Goal: Information Seeking & Learning: Learn about a topic

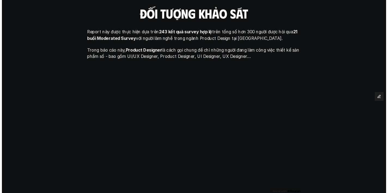
scroll to position [222, 0]
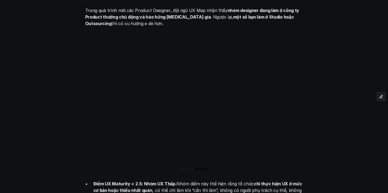
scroll to position [1000, 0]
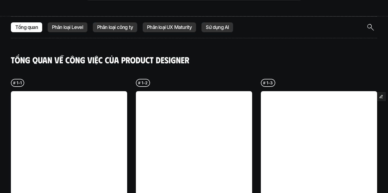
scroll to position [1272, 0]
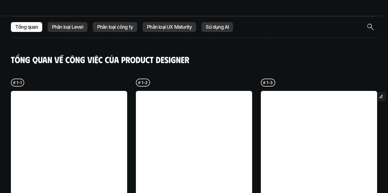
click at [369, 24] on img "Search Icon" at bounding box center [371, 27] width 7 height 7
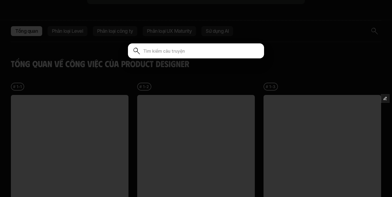
click at [181, 54] on input at bounding box center [201, 51] width 116 height 9
click at [298, 50] on div at bounding box center [196, 98] width 392 height 197
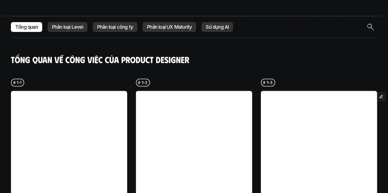
click at [368, 24] on img "Search Icon" at bounding box center [371, 27] width 7 height 7
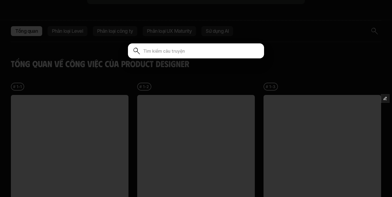
click at [155, 51] on input at bounding box center [201, 51] width 116 height 9
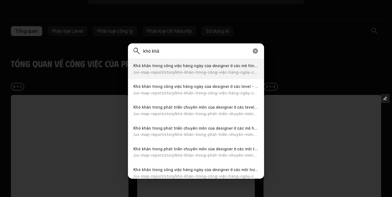
type input "khó khăn"
click at [152, 51] on input "khó khăn" at bounding box center [196, 51] width 106 height 9
type input "i"
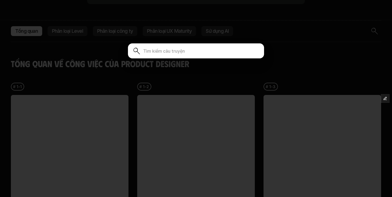
click at [311, 48] on div at bounding box center [196, 98] width 392 height 197
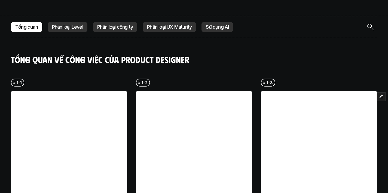
click at [70, 24] on p "Phân loại Level" at bounding box center [67, 26] width 31 height 5
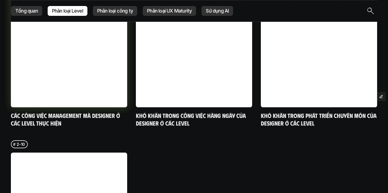
scroll to position [1747, 0]
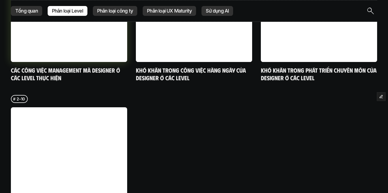
click at [66, 39] on link at bounding box center [69, 4] width 116 height 116
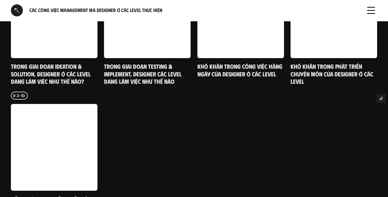
scroll to position [1287, 0]
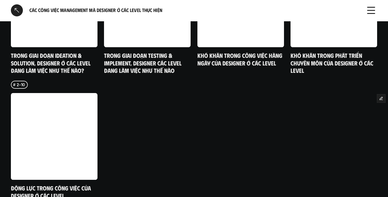
click at [18, 9] on div at bounding box center [17, 10] width 12 height 12
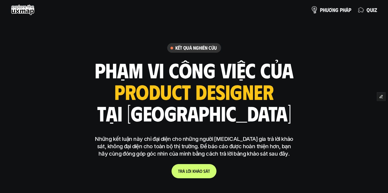
click at [335, 10] on p "p h ư ơ n g p h á p" at bounding box center [335, 10] width 31 height 6
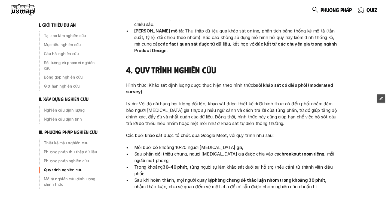
scroll to position [1612, 0]
click at [61, 36] on p "Tại sao làm nghiên cứu" at bounding box center [73, 35] width 58 height 5
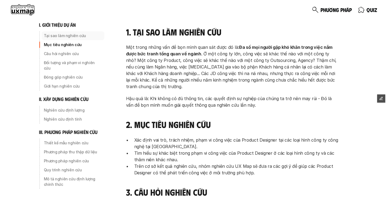
scroll to position [83, 0]
click at [62, 44] on p "Mục tiêu nghiên cứu" at bounding box center [73, 44] width 58 height 5
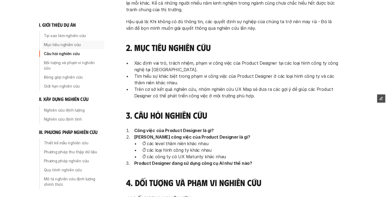
scroll to position [161, 0]
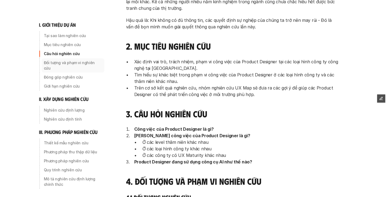
click at [62, 61] on p "Đối tượng và phạm vi nghiên cứu" at bounding box center [73, 65] width 58 height 11
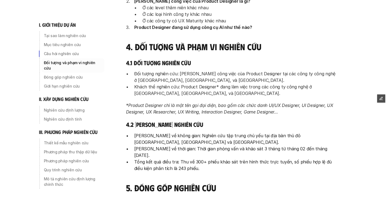
scroll to position [296, 0]
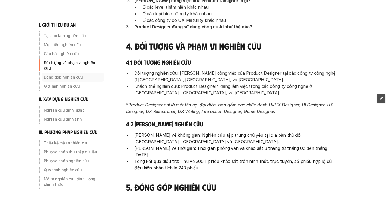
click at [61, 74] on p "Đóng góp nghiên cứu" at bounding box center [73, 76] width 58 height 5
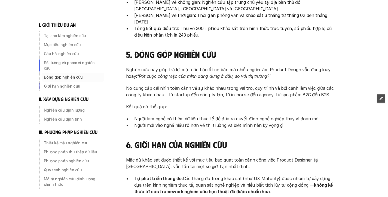
scroll to position [430, 0]
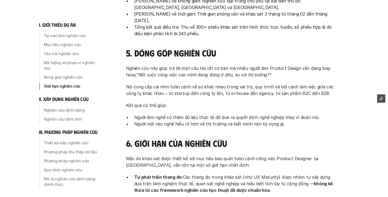
click at [61, 83] on p "Giới hạn nghiên cứu" at bounding box center [73, 85] width 58 height 5
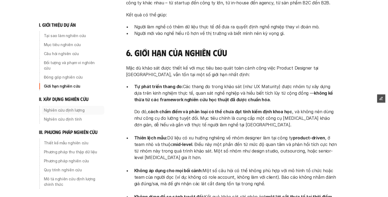
click at [60, 107] on p "Nghiên cứu định lượng" at bounding box center [73, 109] width 58 height 5
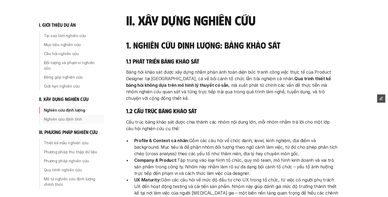
click at [63, 116] on p "Nghiên cứu định tính" at bounding box center [73, 118] width 58 height 5
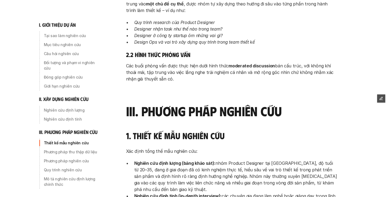
click at [65, 140] on p "Thiết kế mẫu nghiên cứu" at bounding box center [73, 142] width 58 height 5
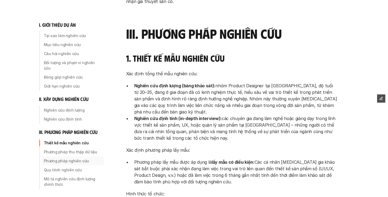
click at [63, 158] on p "Phương pháp nghiên cứu" at bounding box center [73, 160] width 58 height 5
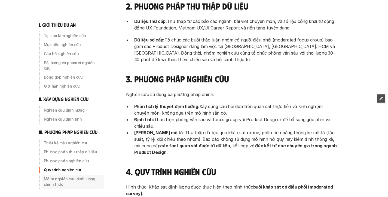
click at [67, 176] on p "Mô tả nghiên cứu định lượng chính thức" at bounding box center [73, 181] width 58 height 11
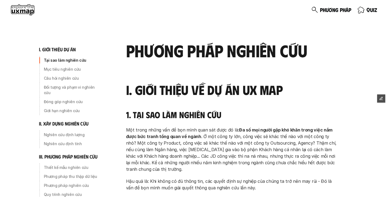
click at [369, 13] on p "q u i z" at bounding box center [372, 10] width 11 height 6
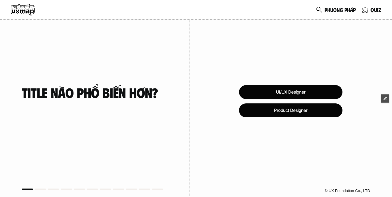
click at [21, 11] on use at bounding box center [23, 9] width 24 height 11
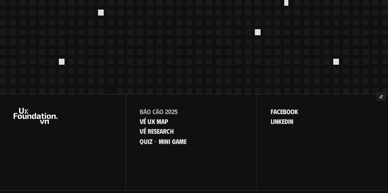
scroll to position [2411, 0]
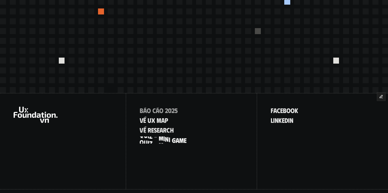
click at [162, 136] on p "q u i z - m i n i g a m e" at bounding box center [163, 139] width 47 height 7
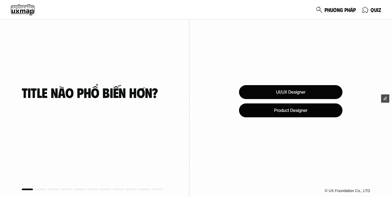
click at [21, 10] on use at bounding box center [23, 9] width 24 height 11
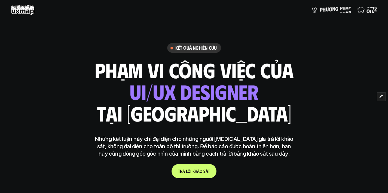
click at [370, 8] on p "q u i z" at bounding box center [372, 10] width 11 height 6
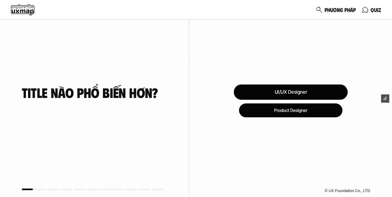
click at [295, 88] on div "UI/UX Designer" at bounding box center [291, 91] width 114 height 15
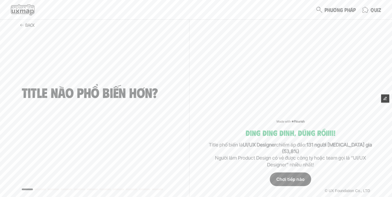
click at [297, 183] on div "Chơi tiếp nào" at bounding box center [290, 179] width 41 height 14
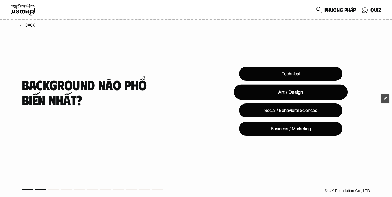
click at [308, 91] on div "Art / Design" at bounding box center [291, 91] width 114 height 15
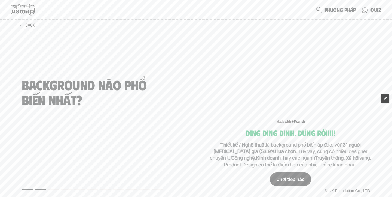
click at [294, 176] on div "Chơi tiếp nào" at bounding box center [290, 179] width 41 height 14
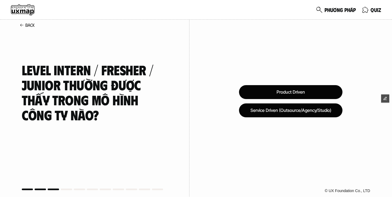
click at [321, 93] on div "Product Driven" at bounding box center [291, 92] width 104 height 14
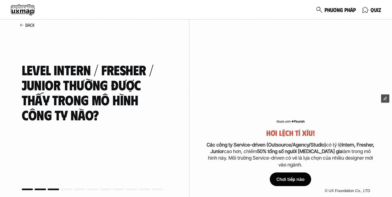
click at [286, 178] on div "Chơi tiếp nào" at bounding box center [290, 179] width 41 height 14
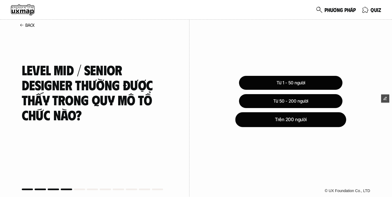
click at [326, 119] on div "Trên 200 người" at bounding box center [290, 119] width 111 height 15
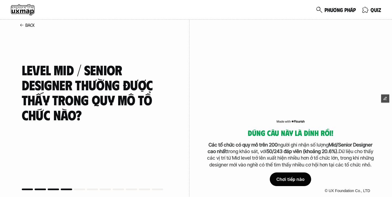
click at [292, 179] on div "Chơi tiếp nào" at bounding box center [290, 179] width 41 height 14
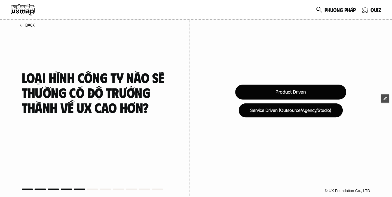
click at [313, 95] on div "Product Driven" at bounding box center [290, 91] width 111 height 15
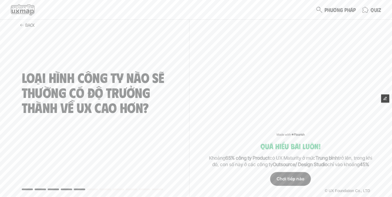
click at [296, 176] on div "Chơi tiếp nào" at bounding box center [291, 179] width 41 height 14
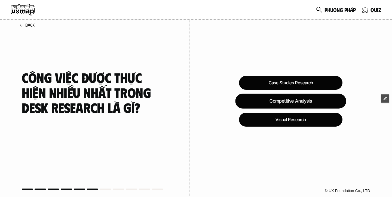
click at [325, 104] on div "Competitive Analysis" at bounding box center [290, 101] width 111 height 15
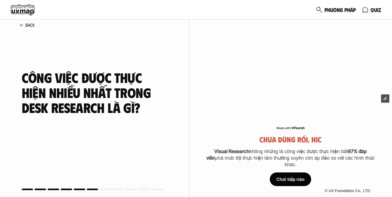
click at [291, 179] on div "Chơi tiếp nào" at bounding box center [290, 179] width 41 height 14
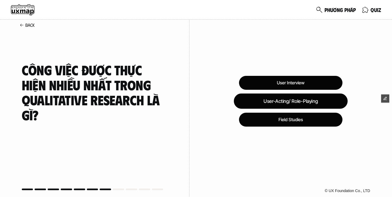
click at [314, 99] on div "User-Acting/ Role-Playing" at bounding box center [291, 100] width 114 height 15
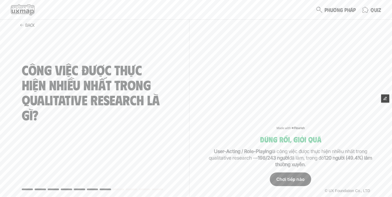
click at [298, 175] on div "Chơi tiếp nào" at bounding box center [290, 179] width 41 height 14
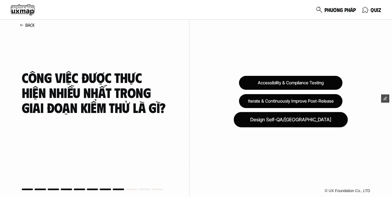
click at [304, 115] on div "Design Self-QA/QC" at bounding box center [291, 119] width 114 height 15
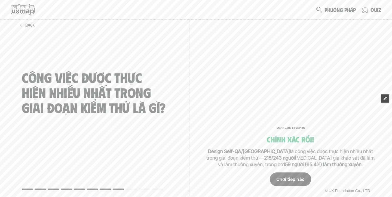
click at [295, 180] on div "Chơi tiếp nào" at bounding box center [290, 179] width 41 height 14
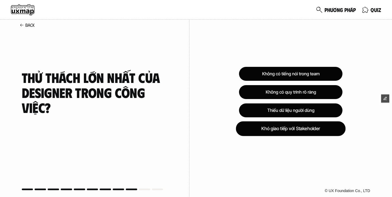
click at [324, 132] on div "Khó giao tiếp với Stakeholder" at bounding box center [291, 128] width 110 height 15
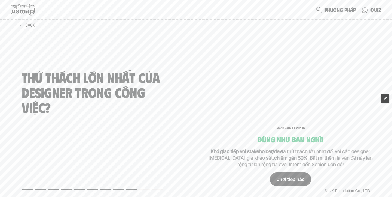
drag, startPoint x: 298, startPoint y: 173, endPoint x: 306, endPoint y: 169, distance: 9.0
click at [298, 173] on div "Chơi tiếp nào" at bounding box center [290, 179] width 41 height 14
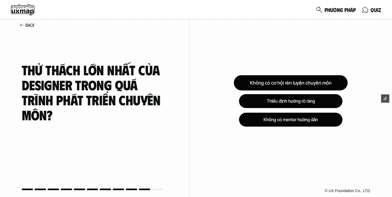
click at [310, 84] on div "Không có cơ hội rèn luyện chuyên môn" at bounding box center [291, 82] width 114 height 15
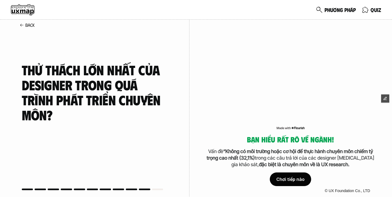
click at [287, 181] on div "Chơi tiếp nào" at bounding box center [290, 179] width 41 height 14
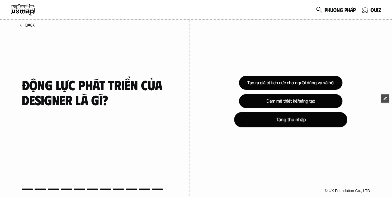
click at [308, 118] on div "Tăng thu nhập" at bounding box center [290, 119] width 113 height 15
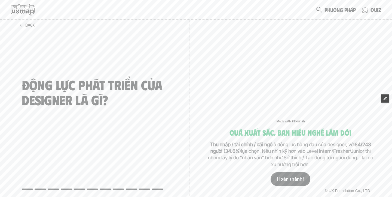
click at [294, 175] on link "Hoàn thành!" at bounding box center [291, 179] width 40 height 14
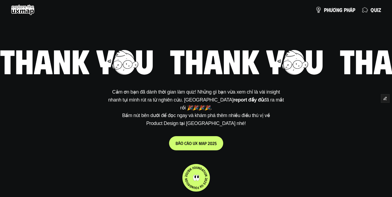
click at [202, 140] on p "b á o c á o u x m a p 2 0 2 5" at bounding box center [196, 142] width 41 height 5
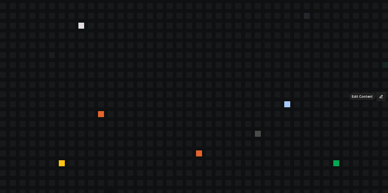
scroll to position [2411, 0]
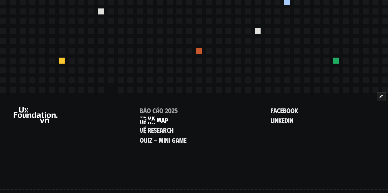
click at [155, 116] on p "V ề u x m a p" at bounding box center [154, 119] width 28 height 7
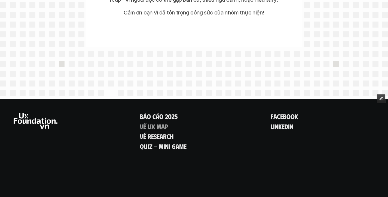
scroll to position [2472, 0]
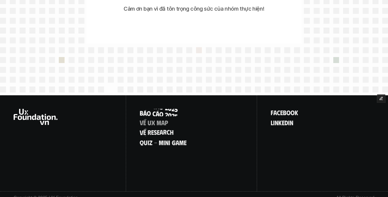
click at [154, 109] on p "B á o c á o 2 0 2 5" at bounding box center [159, 112] width 38 height 7
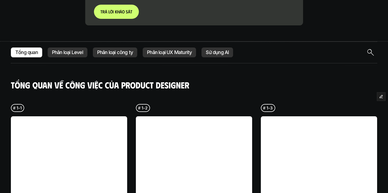
scroll to position [1248, 0]
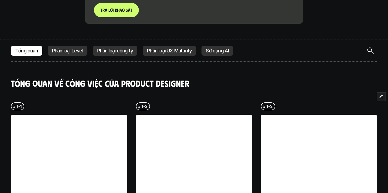
click at [72, 48] on p "Phân loại Level" at bounding box center [67, 50] width 31 height 5
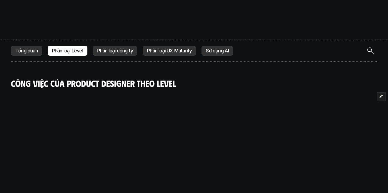
scroll to position [1279, 0]
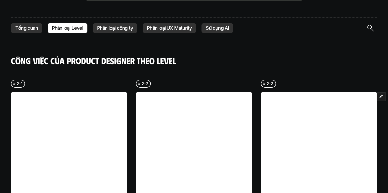
click at [119, 25] on p "Phân loại công ty" at bounding box center [115, 27] width 36 height 5
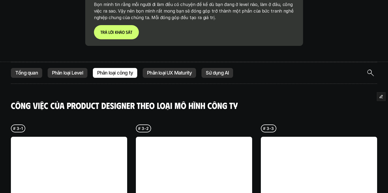
scroll to position [1155, 0]
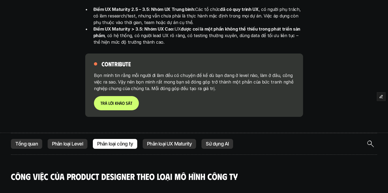
click at [176, 141] on p "Phân loại UX Maturity" at bounding box center [169, 143] width 45 height 5
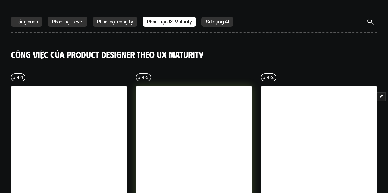
scroll to position [1233, 0]
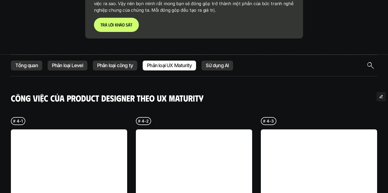
click at [219, 63] on p "Sử dụng AI" at bounding box center [217, 65] width 23 height 5
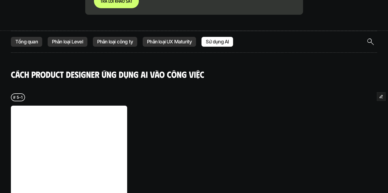
scroll to position [1217, 0]
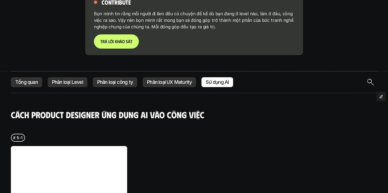
click at [21, 79] on p "Tổng quan" at bounding box center [26, 81] width 23 height 5
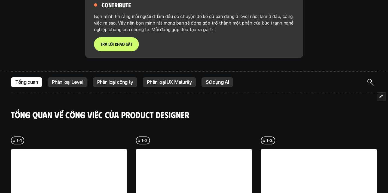
scroll to position [1279, 0]
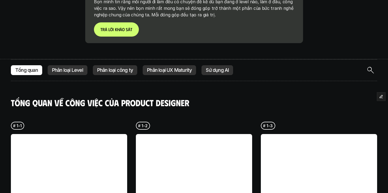
click at [74, 67] on p "Phân loại Level" at bounding box center [67, 69] width 31 height 5
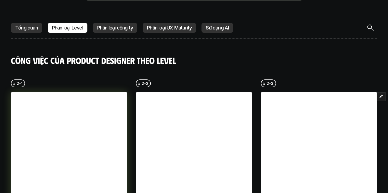
scroll to position [1242, 0]
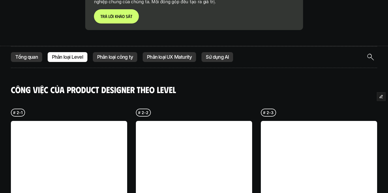
click at [115, 54] on p "Phân loại công ty" at bounding box center [115, 56] width 36 height 5
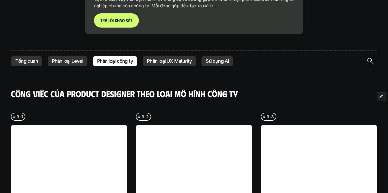
click at [19, 58] on p "Tổng quan" at bounding box center [26, 60] width 23 height 5
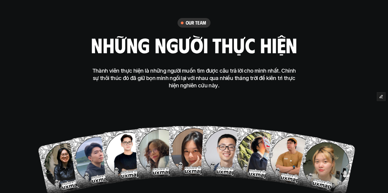
scroll to position [2029, 0]
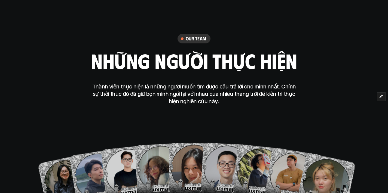
scroll to position [2013, 0]
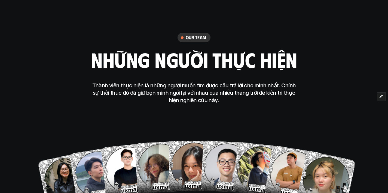
click at [353, 96] on span "Edit Content" at bounding box center [362, 96] width 25 height 6
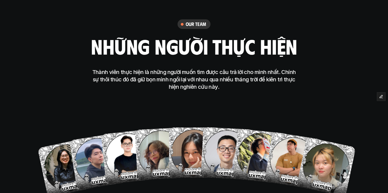
scroll to position [2027, 0]
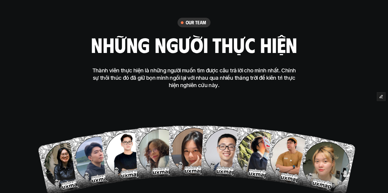
scroll to position [2029, 0]
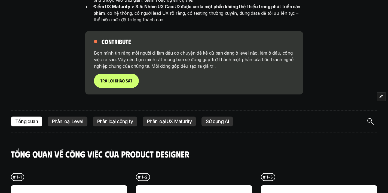
scroll to position [1162, 0]
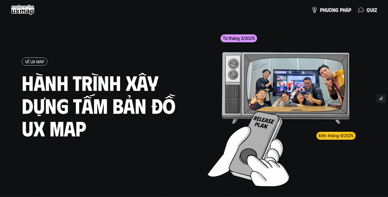
click at [263, 126] on img at bounding box center [246, 146] width 76 height 71
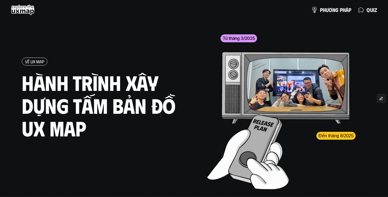
click at [250, 161] on img at bounding box center [268, 173] width 43 height 32
click at [248, 156] on img at bounding box center [247, 159] width 18 height 17
click at [248, 156] on img at bounding box center [247, 160] width 18 height 17
click at [249, 160] on img at bounding box center [268, 173] width 43 height 32
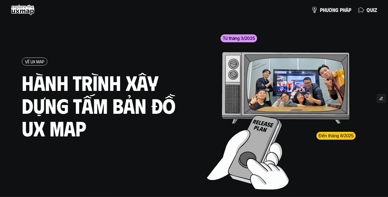
click at [248, 158] on img at bounding box center [268, 174] width 43 height 32
click at [248, 158] on img at bounding box center [267, 174] width 43 height 32
click at [248, 157] on img at bounding box center [247, 159] width 18 height 17
click at [248, 157] on div at bounding box center [288, 110] width 162 height 156
click at [248, 157] on img at bounding box center [247, 160] width 18 height 17
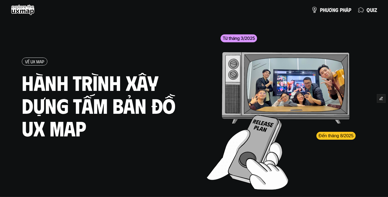
click at [248, 157] on img at bounding box center [247, 159] width 18 height 17
click at [248, 157] on img at bounding box center [247, 160] width 18 height 17
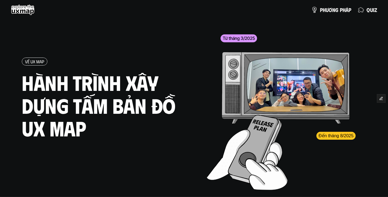
click at [248, 157] on img at bounding box center [247, 160] width 18 height 17
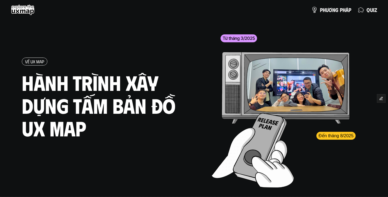
click at [338, 136] on div at bounding box center [293, 109] width 162 height 156
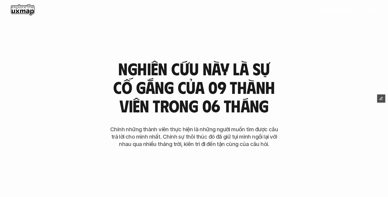
scroll to position [2026, 0]
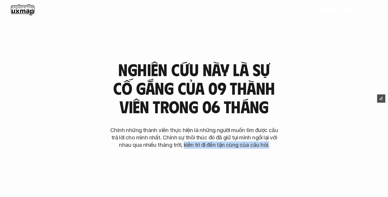
drag, startPoint x: 184, startPoint y: 138, endPoint x: 285, endPoint y: 140, distance: 101.4
click at [285, 140] on div "nghiên cứu này là sự cố gắng của 09 thành viên trong 06 tháng Chính những thành…" at bounding box center [194, 157] width 272 height 293
drag, startPoint x: 246, startPoint y: 140, endPoint x: 289, endPoint y: 141, distance: 43.1
click at [247, 140] on p "Chính những thành viên thực hiện là những người muốn tìm được câu trả lời cho m…" at bounding box center [194, 137] width 174 height 22
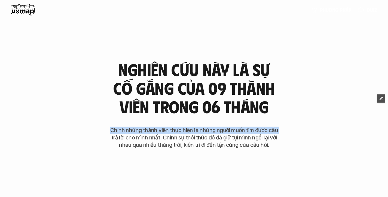
drag, startPoint x: 111, startPoint y: 122, endPoint x: 288, endPoint y: 120, distance: 177.1
click at [288, 120] on div "nghiên cứu này là sự cố gắng của 09 thành viên trong 06 tháng Chính những thành…" at bounding box center [194, 157] width 272 height 293
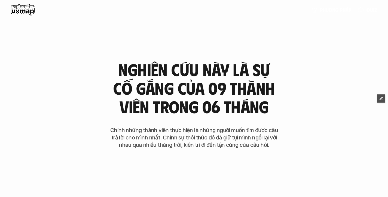
click at [141, 143] on div "nghiên cứu này là sự cố gắng của 09 thành viên trong 06 tháng Chính những thành…" at bounding box center [194, 157] width 272 height 293
drag, startPoint x: 238, startPoint y: 138, endPoint x: 280, endPoint y: 138, distance: 42.5
click at [278, 138] on p "Chính những thành viên thực hiện là những người muốn tìm được câu trả lời cho m…" at bounding box center [194, 137] width 174 height 22
click at [265, 131] on p "Chính những thành viên thực hiện là những người muốn tìm được câu trả lời cho m…" at bounding box center [194, 137] width 174 height 22
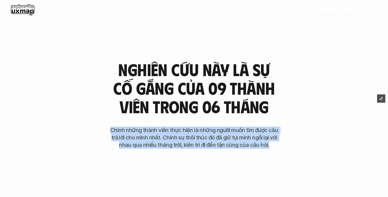
drag, startPoint x: 244, startPoint y: 137, endPoint x: 105, endPoint y: 121, distance: 139.9
click at [105, 121] on div "nghiên cứu này là sự cố gắng của 09 thành viên trong 06 tháng Chính những thành…" at bounding box center [194, 157] width 272 height 293
click at [172, 128] on p "Chính những thành viên thực hiện là những người muốn tìm được câu trả lời cho m…" at bounding box center [194, 137] width 174 height 22
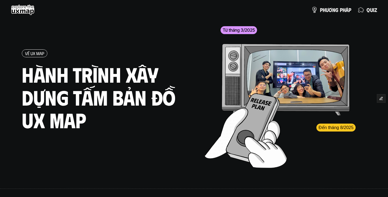
scroll to position [0, 0]
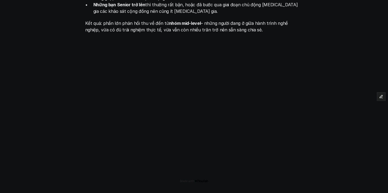
scroll to position [750, 0]
